Goal: Transaction & Acquisition: Download file/media

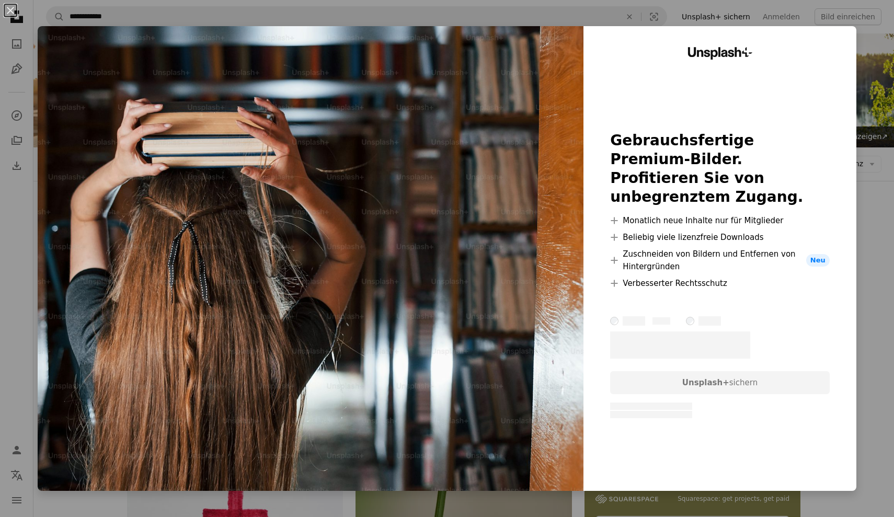
scroll to position [578, 0]
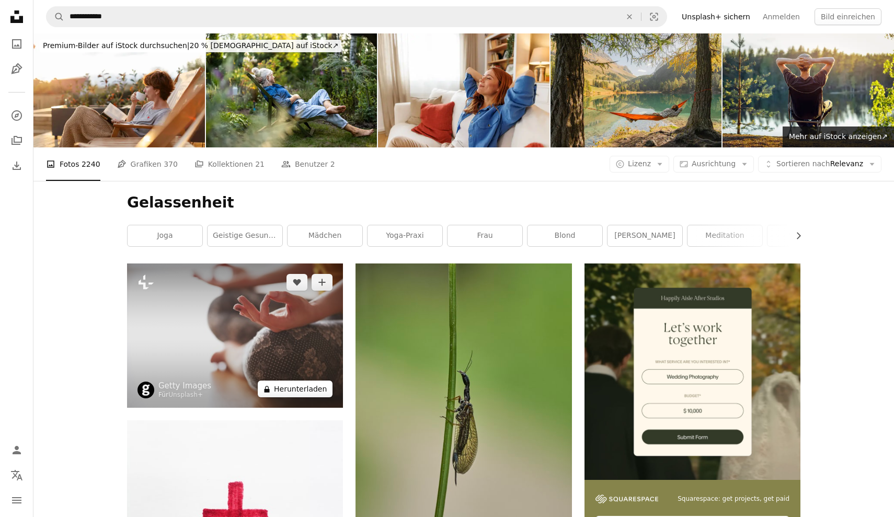
click at [288, 391] on button "A lock Herunterladen" at bounding box center [295, 389] width 75 height 17
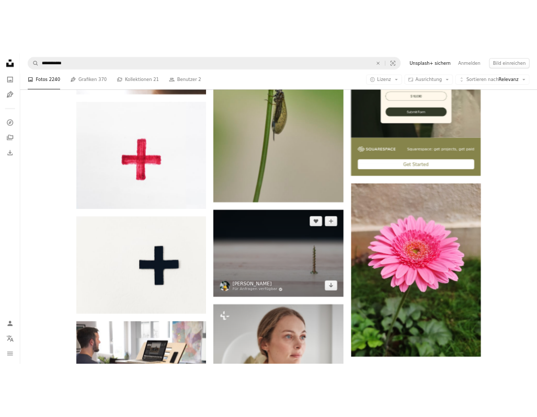
scroll to position [341, 0]
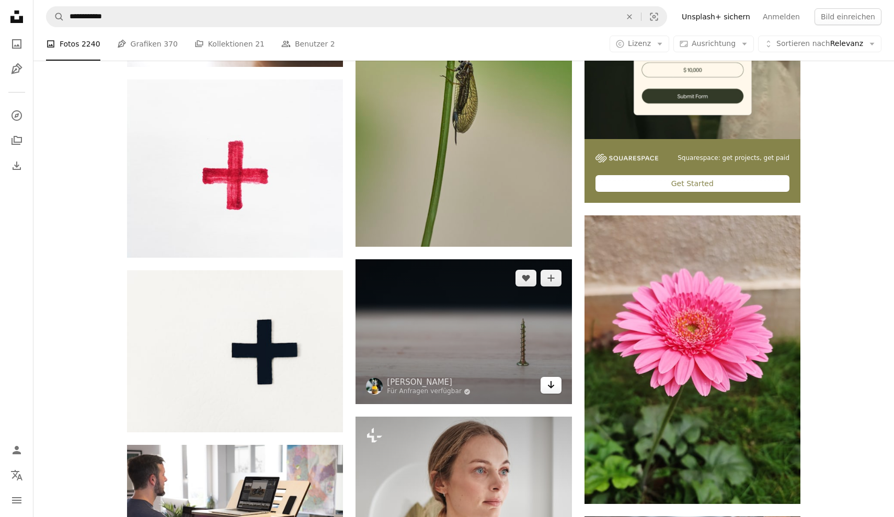
click at [549, 381] on icon "Arrow pointing down" at bounding box center [551, 385] width 8 height 13
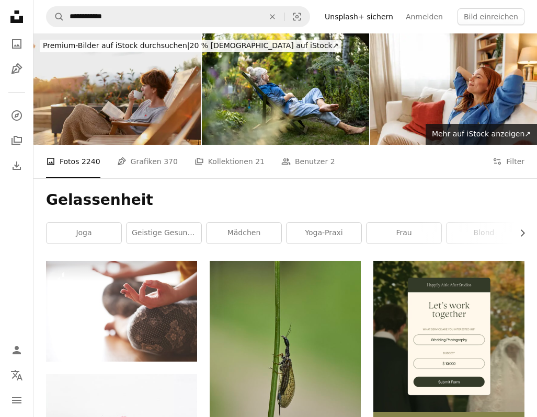
scroll to position [0, 0]
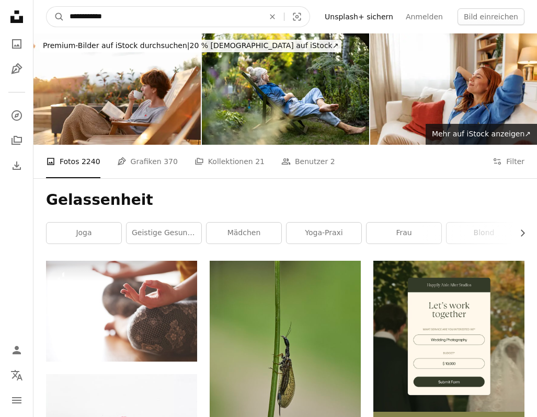
click at [123, 19] on input "**********" at bounding box center [162, 17] width 197 height 20
type input "*"
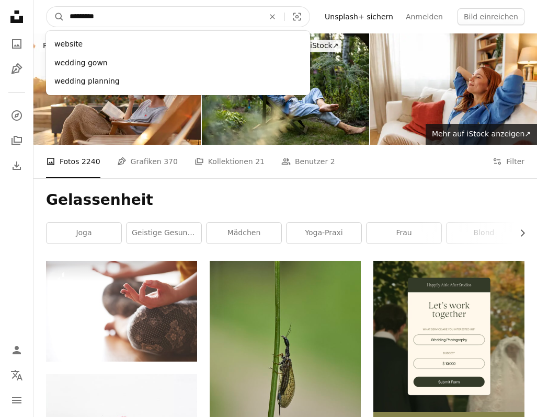
type input "**********"
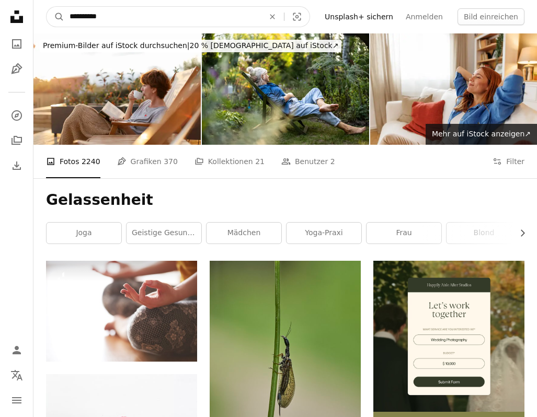
click at [55, 17] on button "A magnifying glass" at bounding box center [56, 17] width 18 height 20
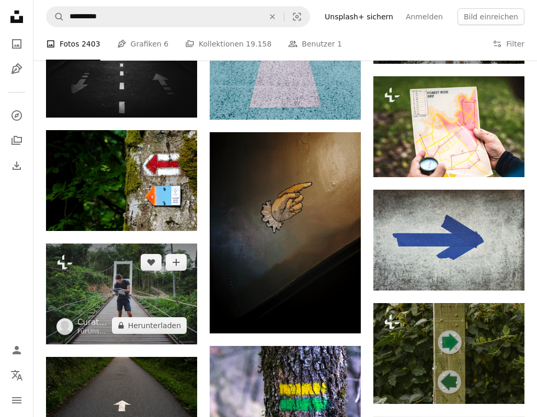
scroll to position [548, 0]
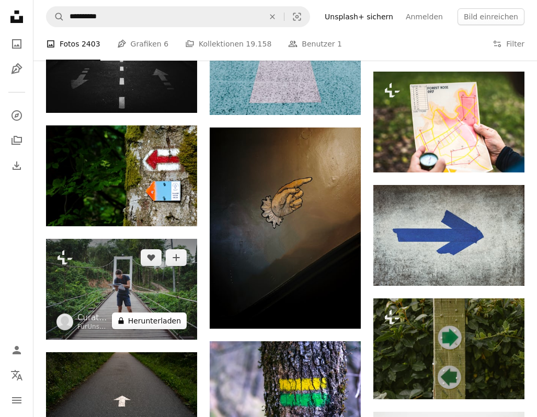
click at [160, 318] on button "A lock Herunterladen" at bounding box center [149, 321] width 75 height 17
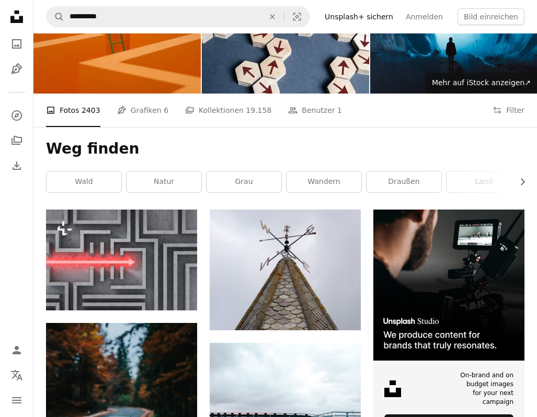
scroll to position [47, 0]
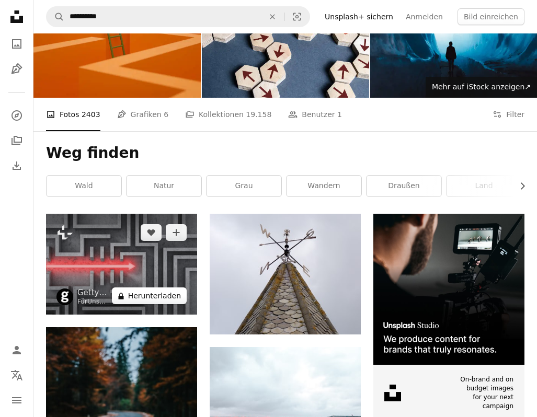
click at [149, 299] on button "A lock Herunterladen" at bounding box center [149, 296] width 75 height 17
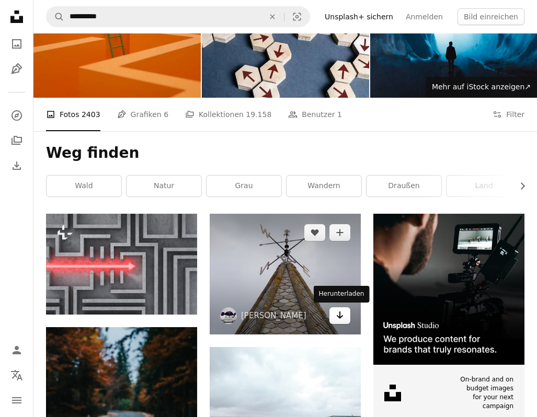
click at [345, 317] on link "Arrow pointing down" at bounding box center [340, 316] width 21 height 17
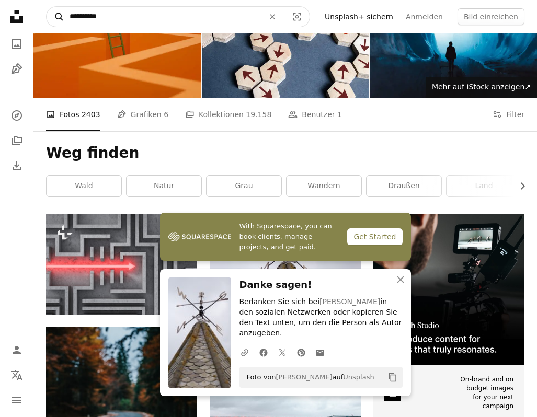
drag, startPoint x: 113, startPoint y: 19, endPoint x: 53, endPoint y: 12, distance: 60.5
click at [53, 12] on form "**********" at bounding box center [178, 16] width 264 height 21
type input "********"
click at [55, 17] on button "A magnifying glass" at bounding box center [56, 17] width 18 height 20
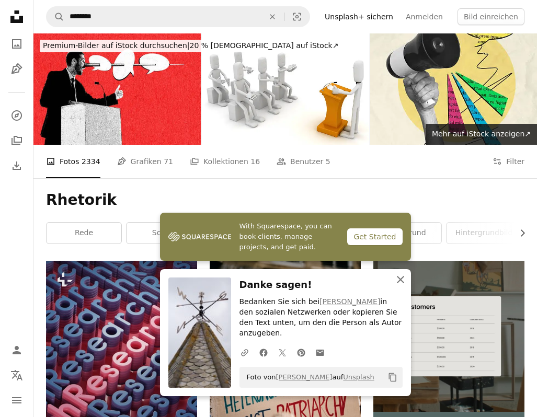
click at [401, 284] on icon "button" at bounding box center [400, 279] width 7 height 7
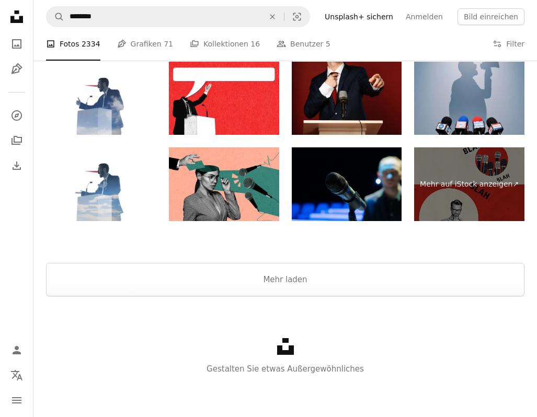
scroll to position [1617, 0]
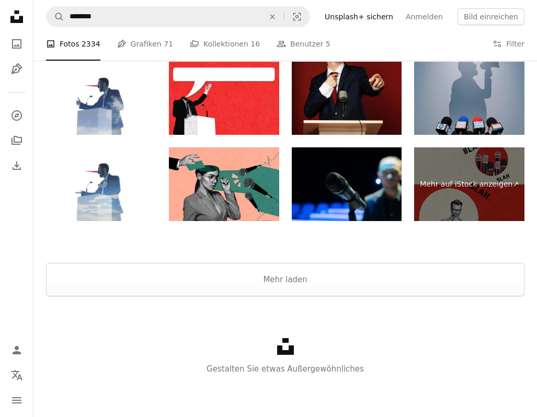
click at [453, 118] on img at bounding box center [469, 99] width 110 height 74
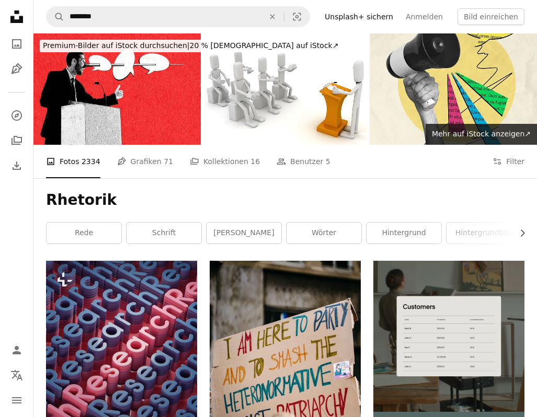
scroll to position [0, 0]
click at [99, 236] on link "Rede" at bounding box center [84, 233] width 75 height 21
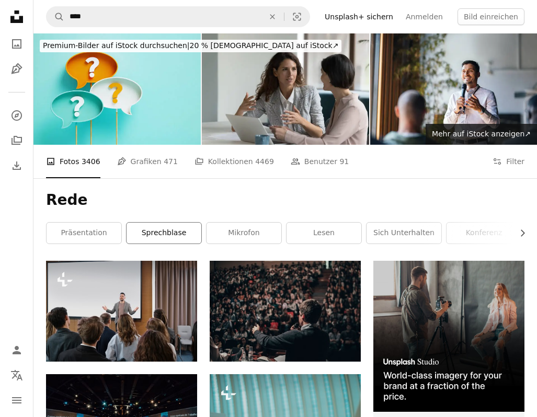
click at [172, 234] on link "Sprechblase" at bounding box center [164, 233] width 75 height 21
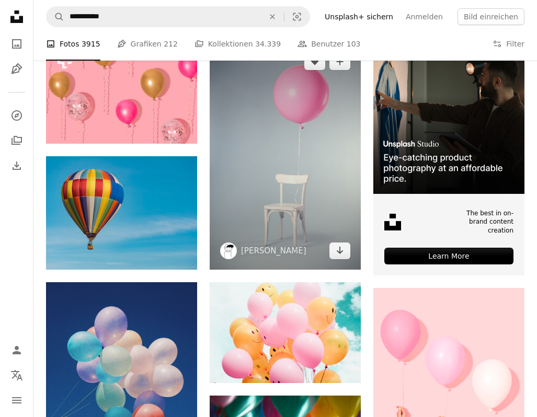
scroll to position [223, 0]
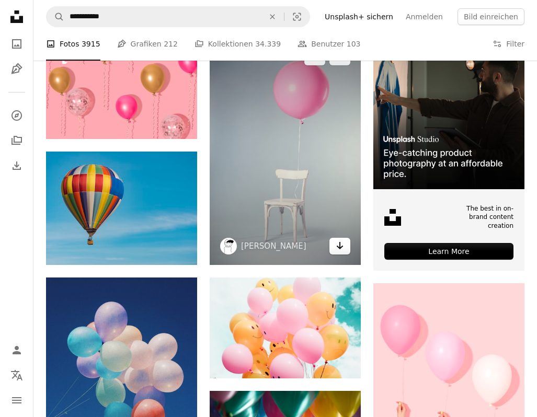
click at [336, 246] on icon "Arrow pointing down" at bounding box center [340, 246] width 8 height 13
